Goal: Navigation & Orientation: Find specific page/section

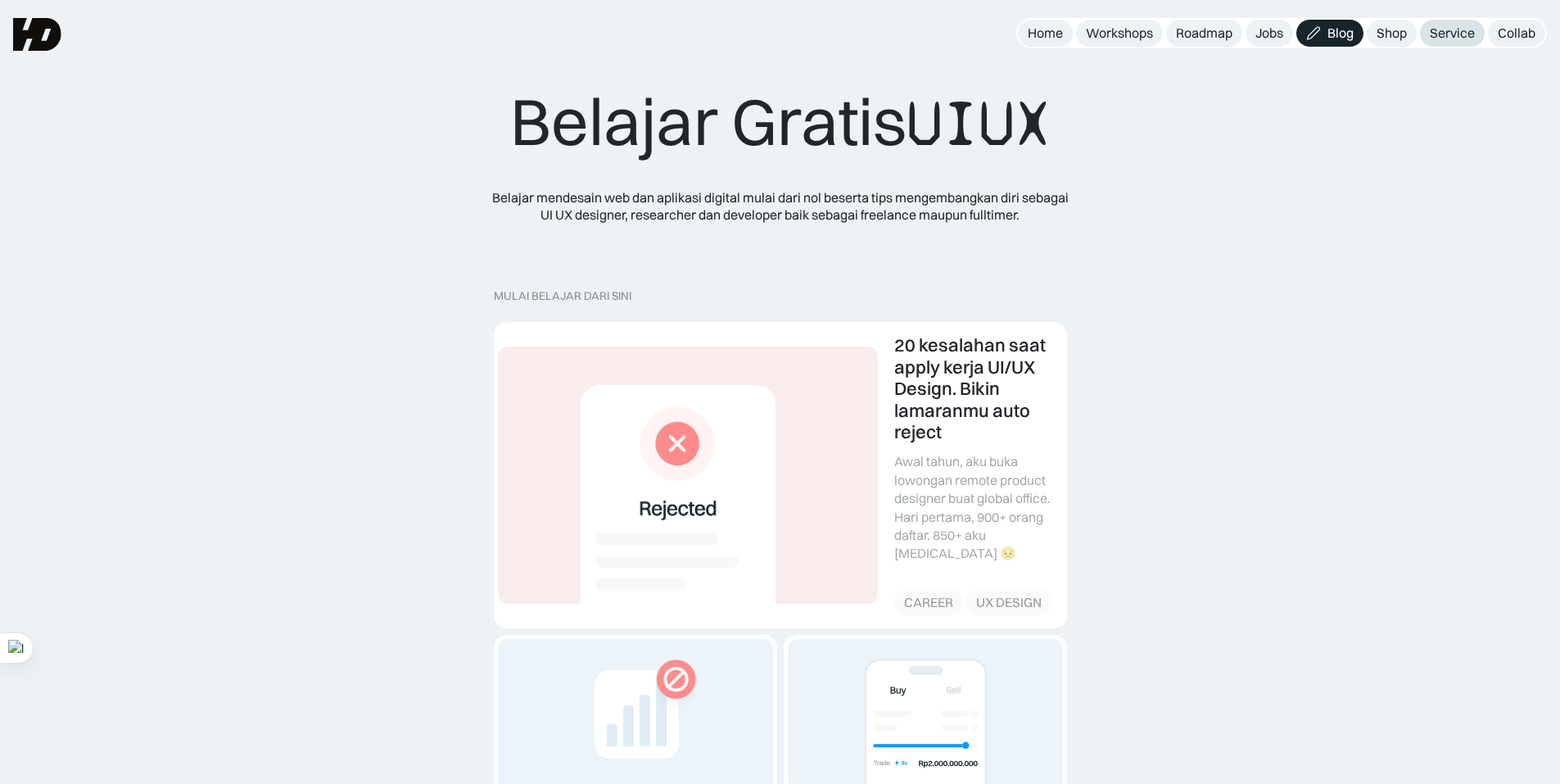
click at [1442, 25] on div "Service" at bounding box center [1452, 33] width 45 height 17
click at [1392, 29] on div "Shop" at bounding box center [1392, 33] width 30 height 17
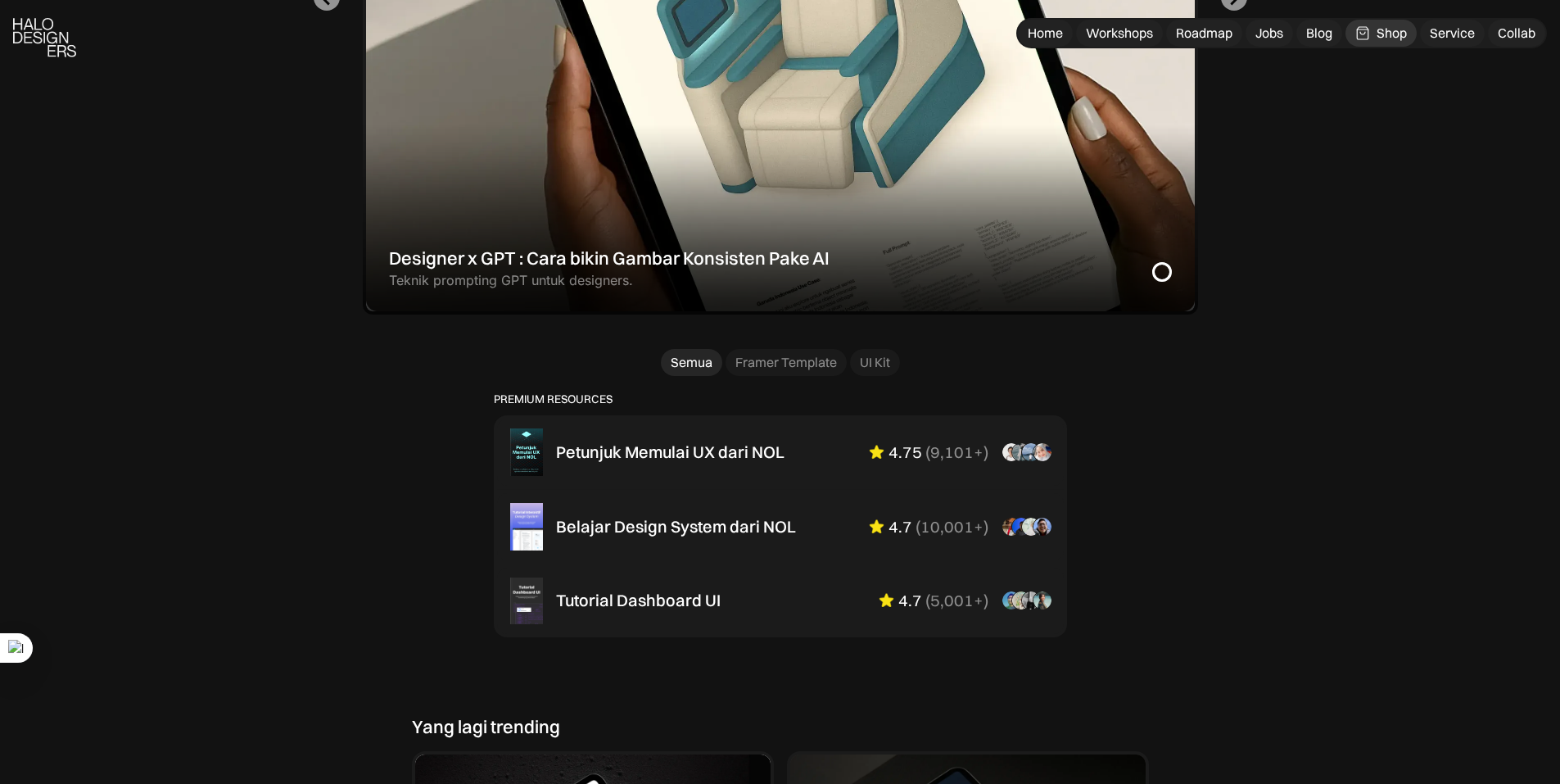
scroll to position [819, 0]
click at [810, 363] on div "Framer Template" at bounding box center [787, 361] width 102 height 17
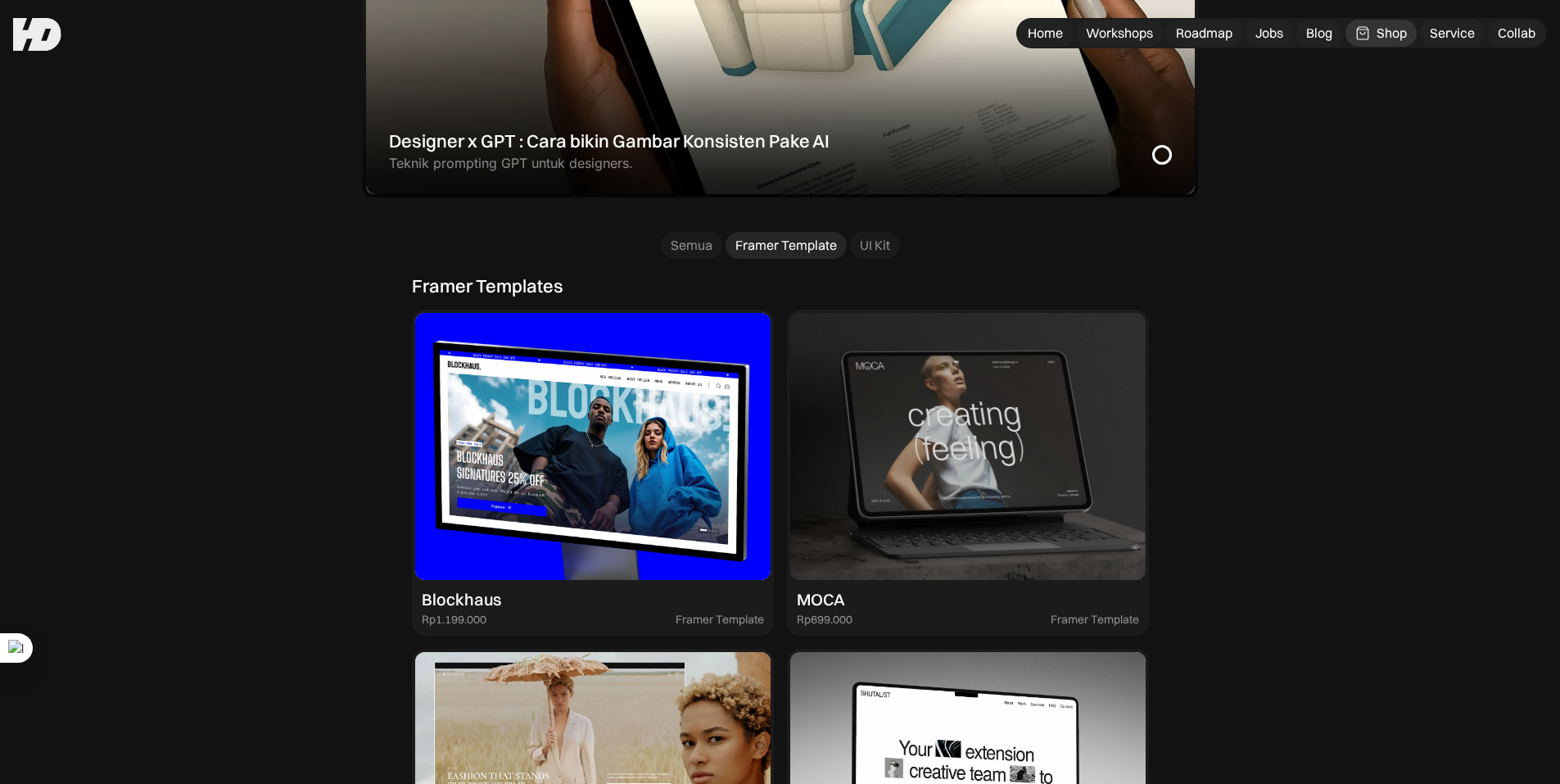
scroll to position [737, 0]
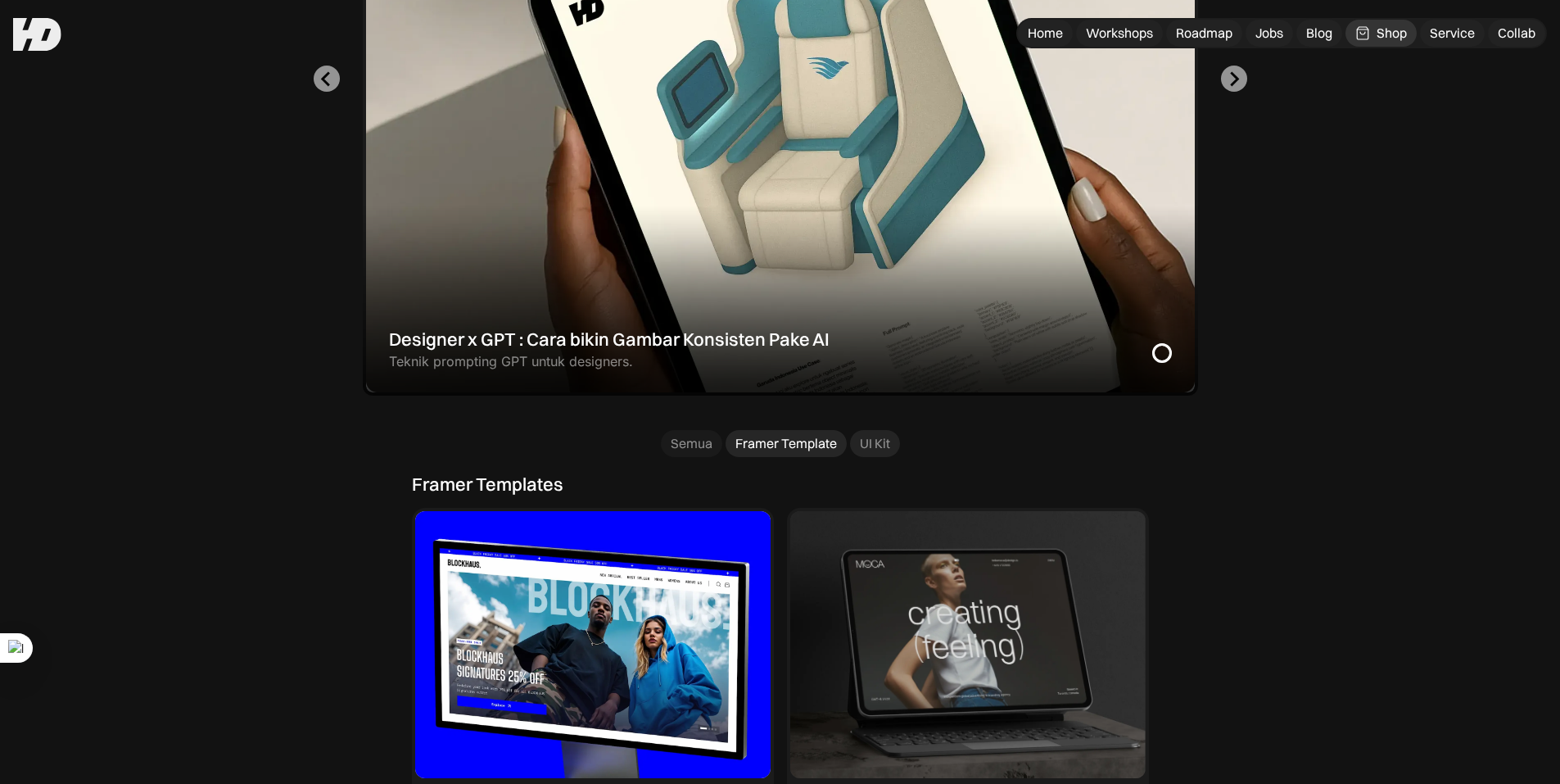
click at [867, 445] on div "UI Kit" at bounding box center [875, 443] width 30 height 17
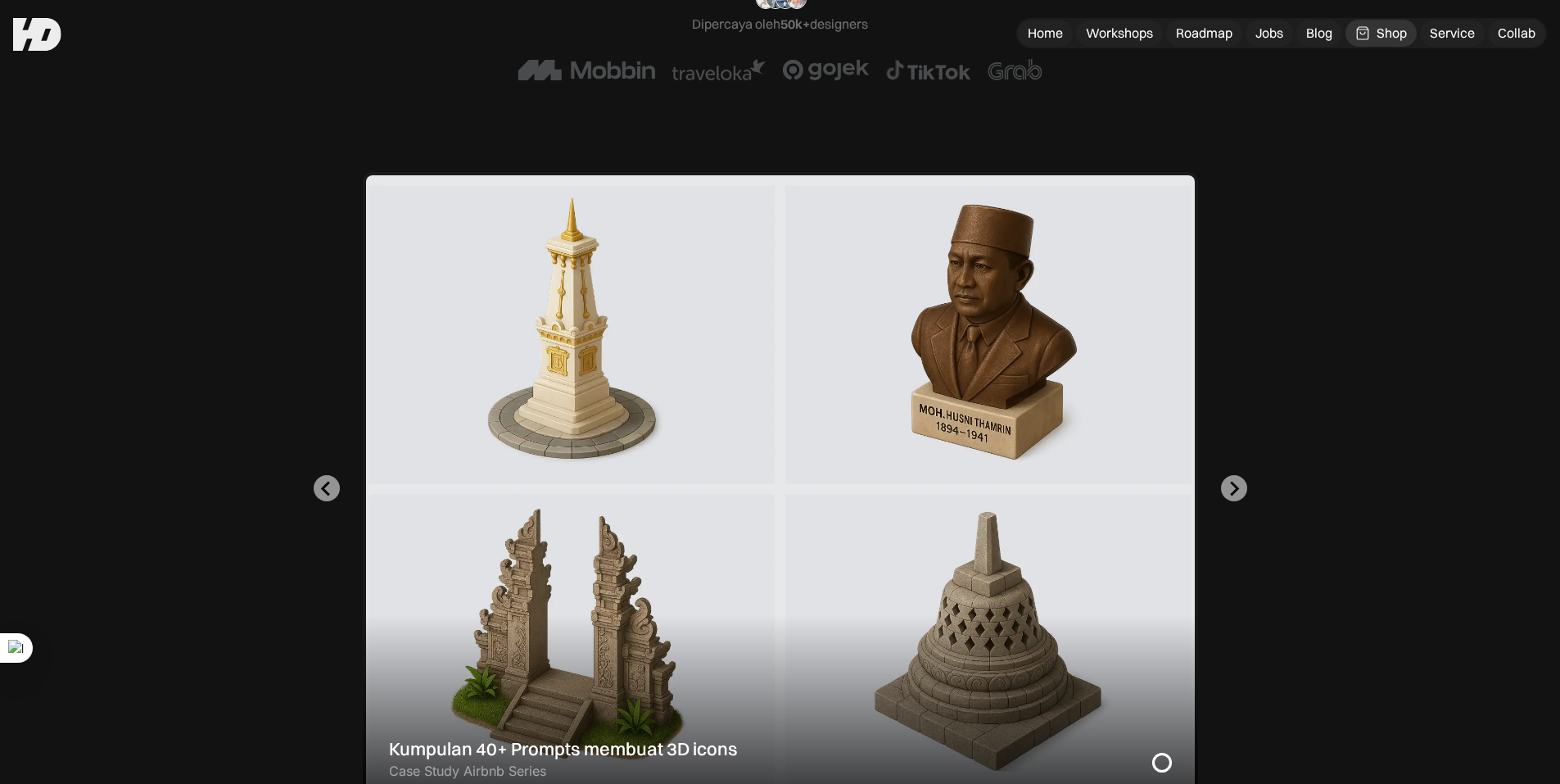
scroll to position [0, 0]
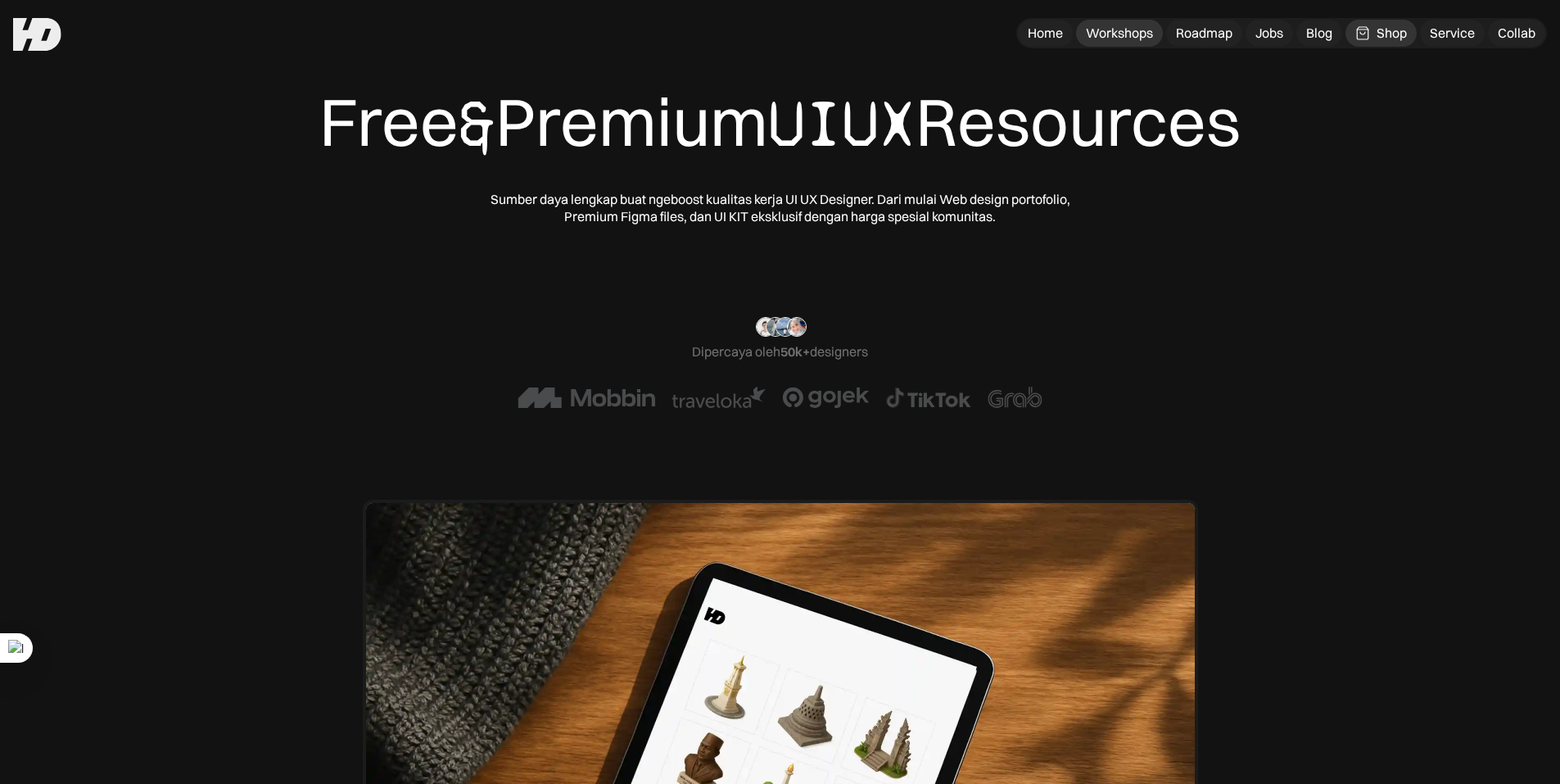
click at [1131, 41] on div "Workshops" at bounding box center [1119, 33] width 67 height 17
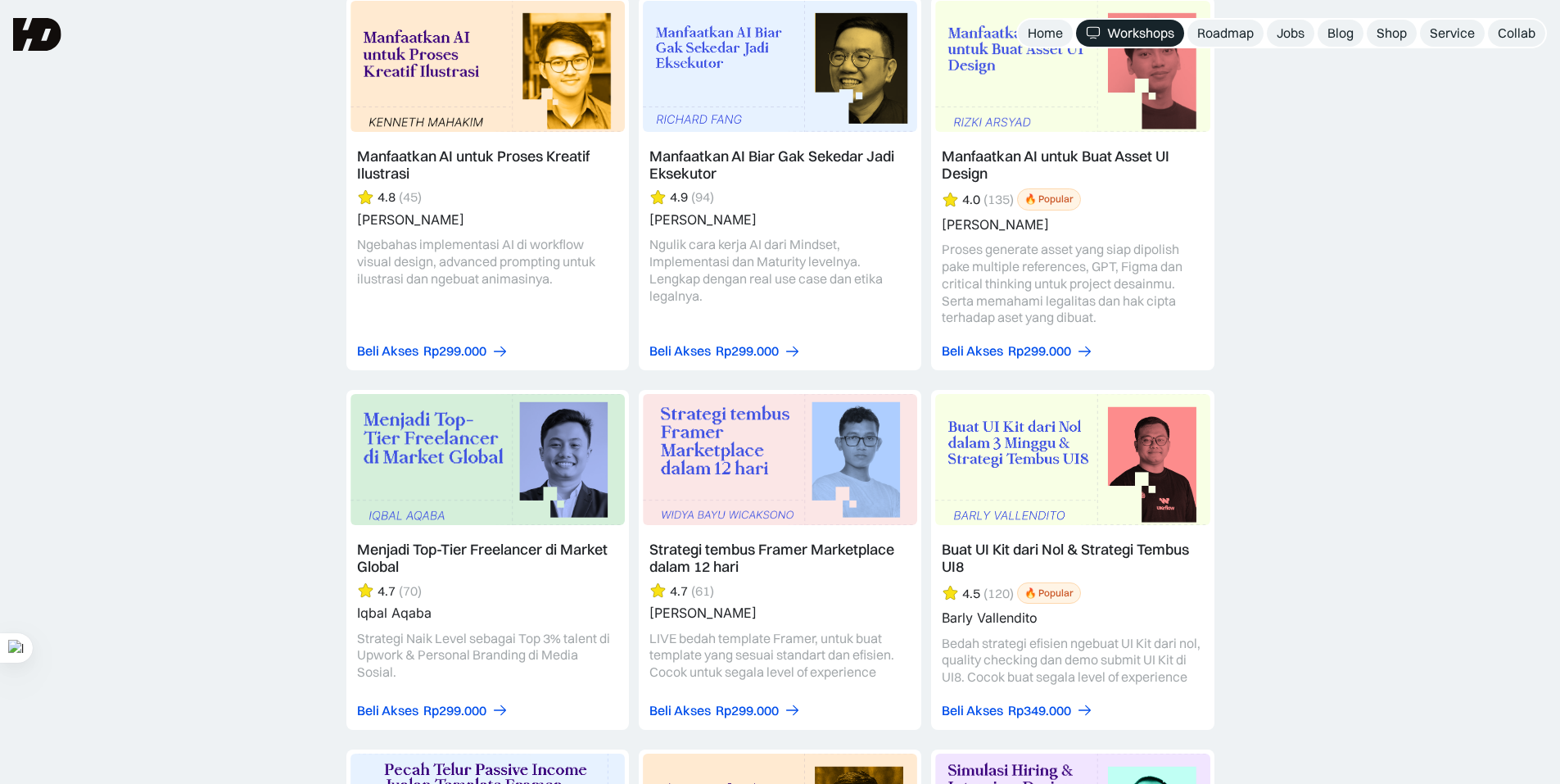
scroll to position [2293, 0]
